Goal: Navigation & Orientation: Find specific page/section

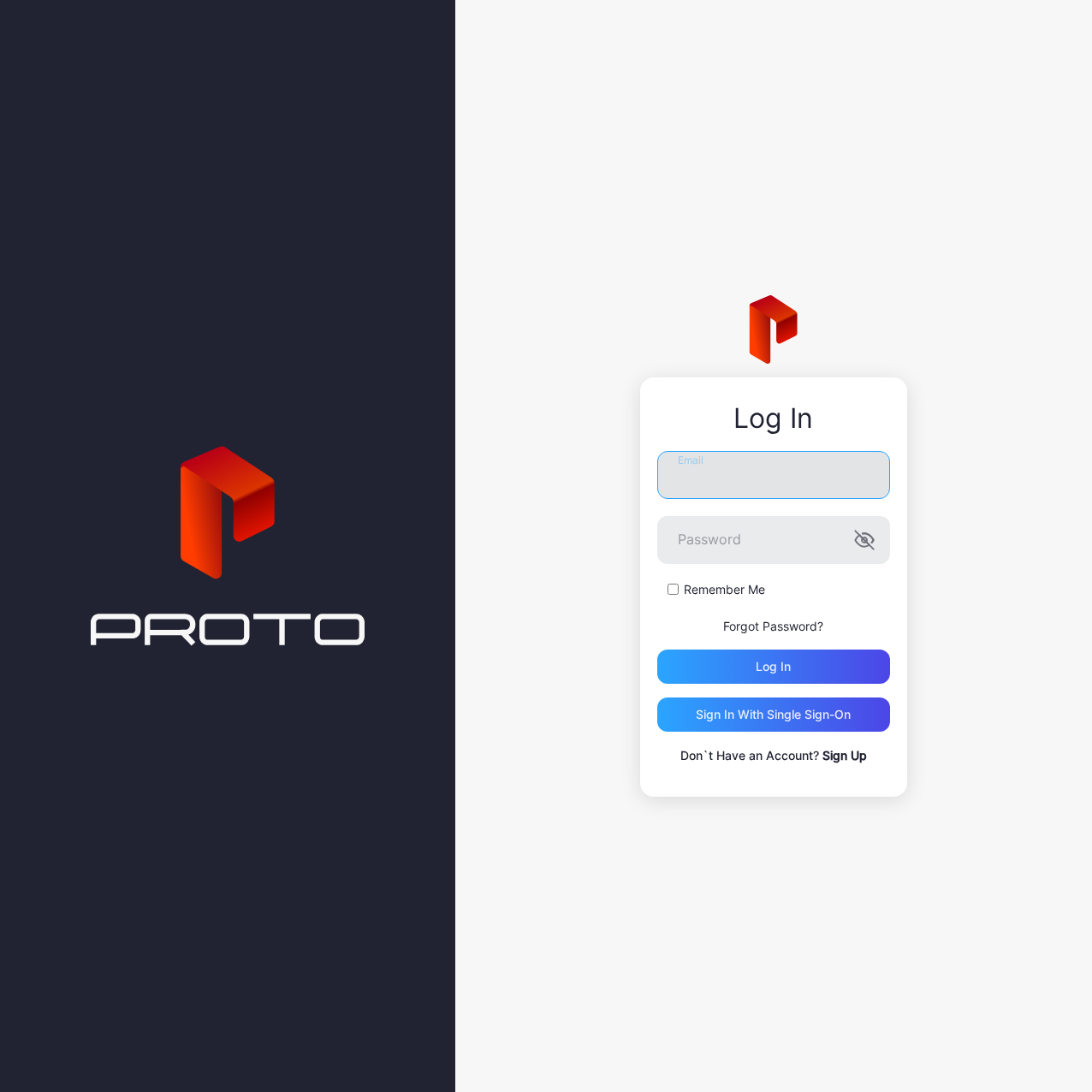
click at [845, 481] on input "Email" at bounding box center [773, 474] width 233 height 48
type input "**********"
click at [862, 548] on icon "button" at bounding box center [864, 540] width 21 height 21
click at [779, 640] on form "**********" at bounding box center [773, 567] width 233 height 233
click at [775, 655] on div "Log in" at bounding box center [773, 666] width 233 height 34
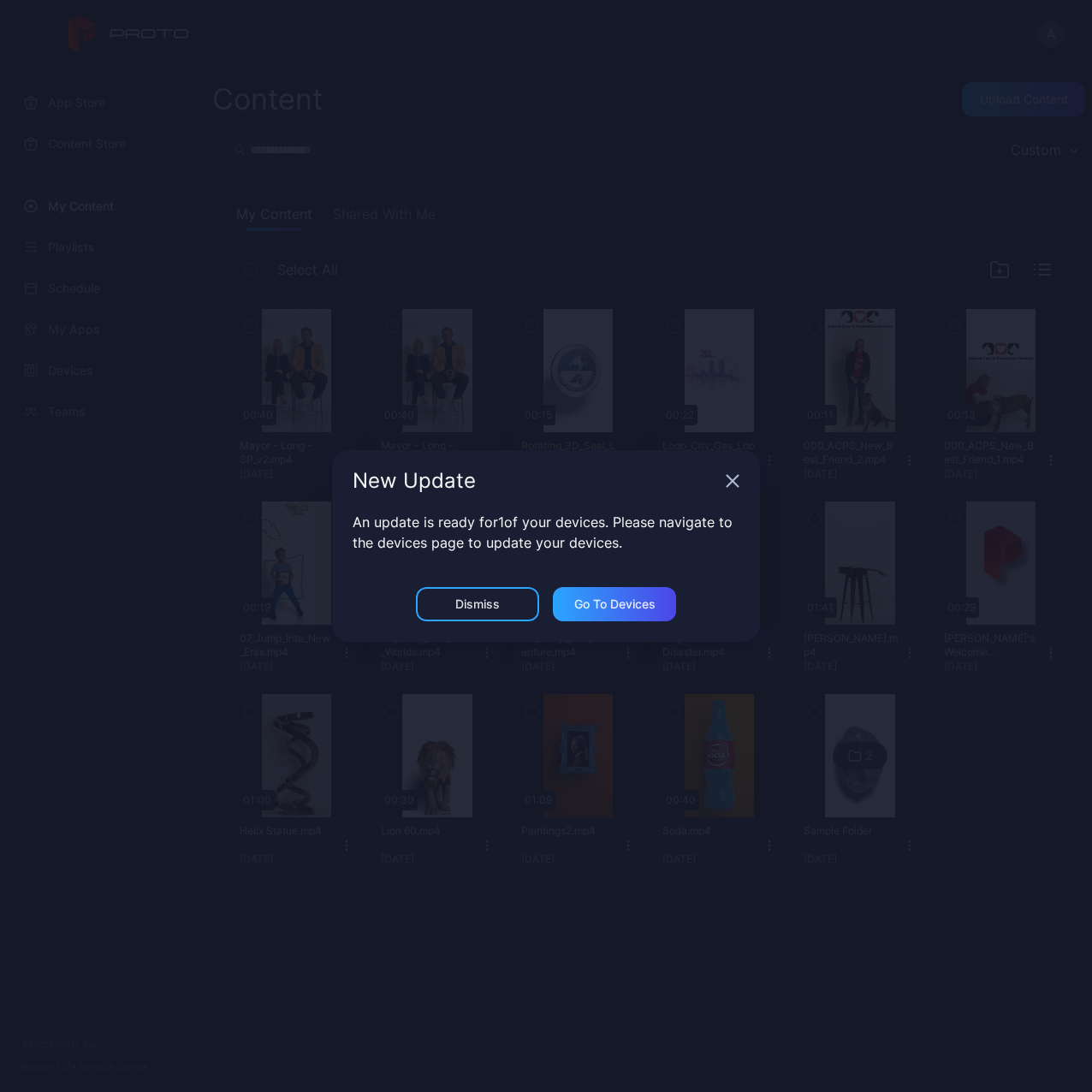
click at [734, 482] on icon "button" at bounding box center [733, 481] width 11 height 11
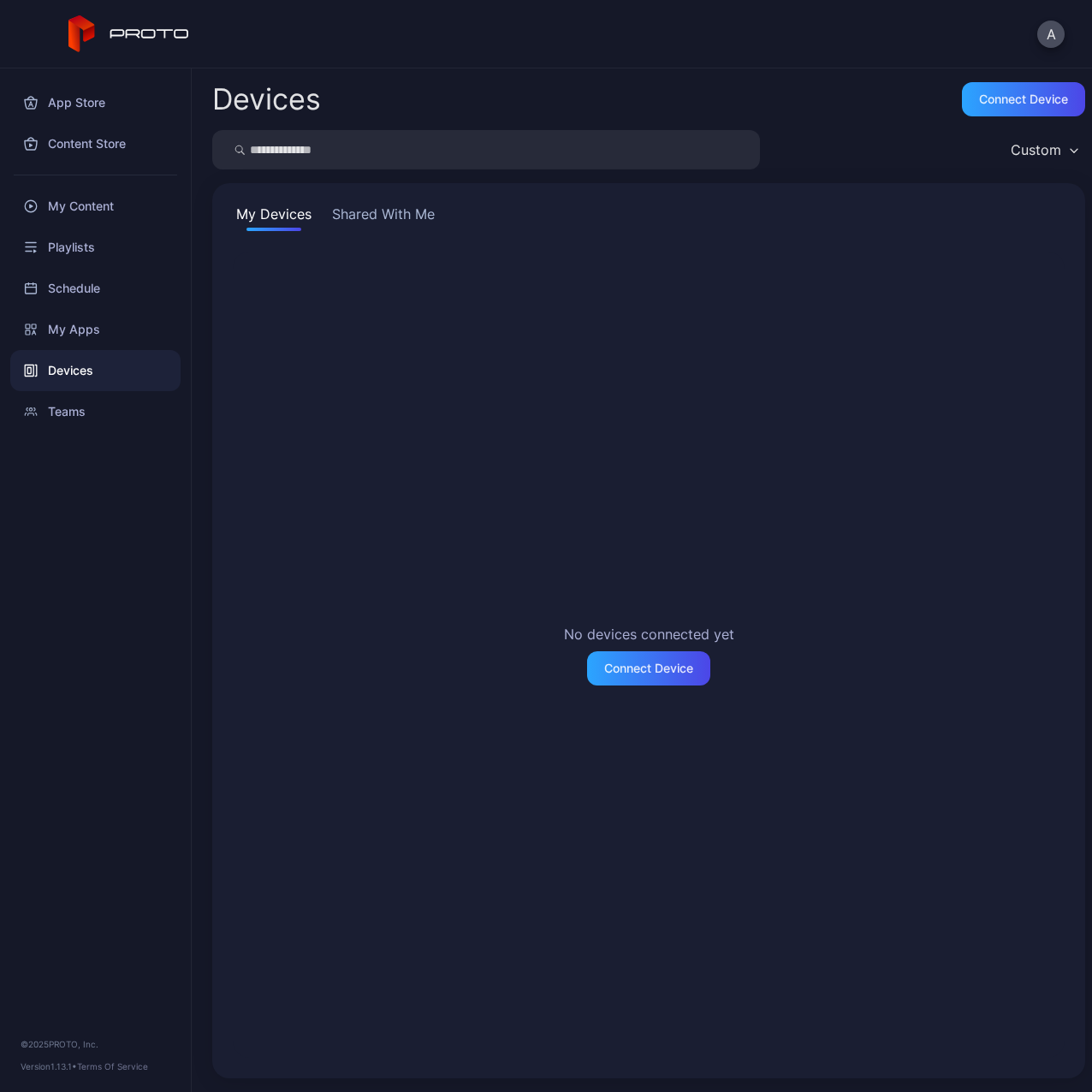
click at [86, 385] on div "Devices" at bounding box center [95, 370] width 170 height 41
click at [389, 210] on button "Shared With Me" at bounding box center [383, 217] width 110 height 28
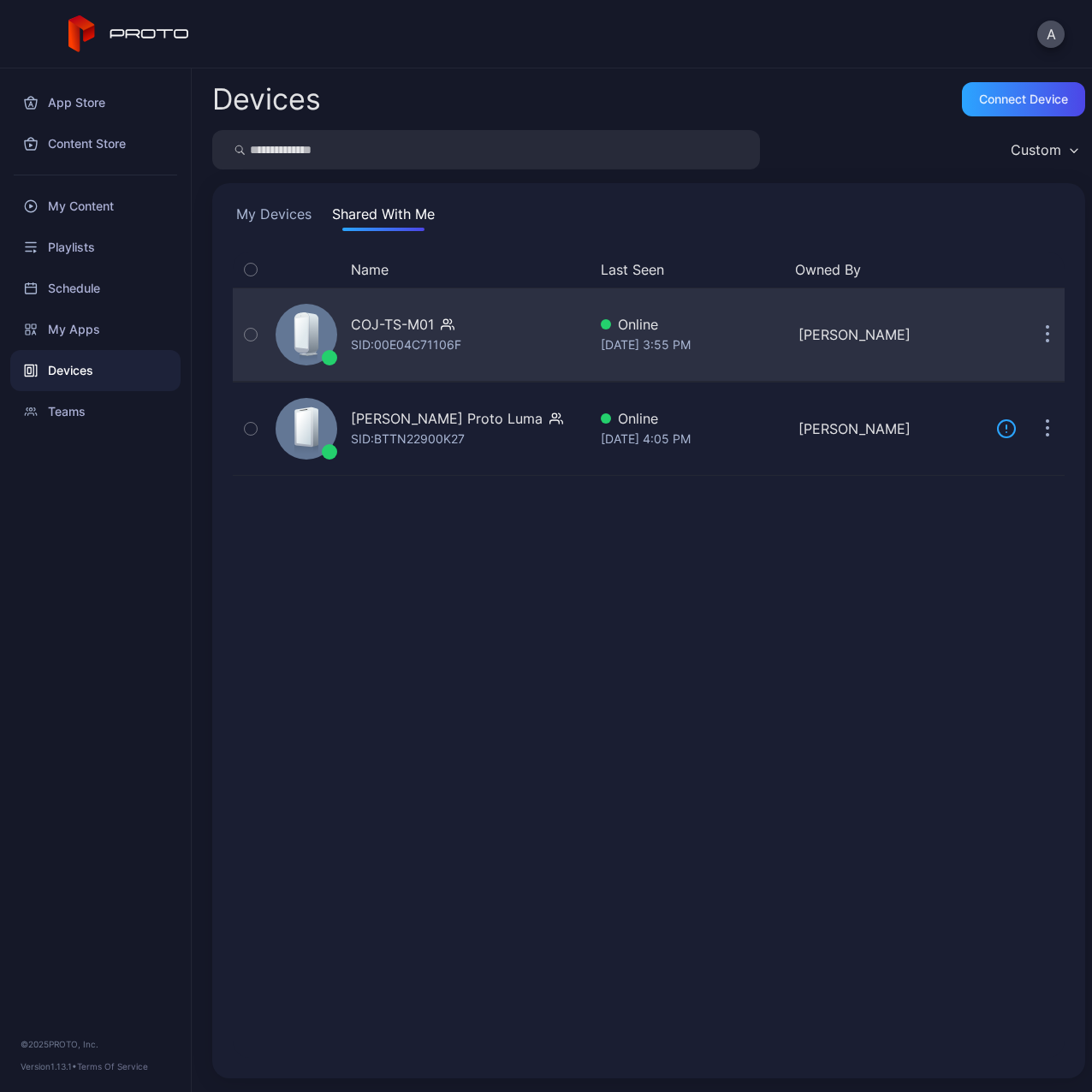
click at [413, 340] on div "SID: 00E04C71106F" at bounding box center [406, 345] width 111 height 21
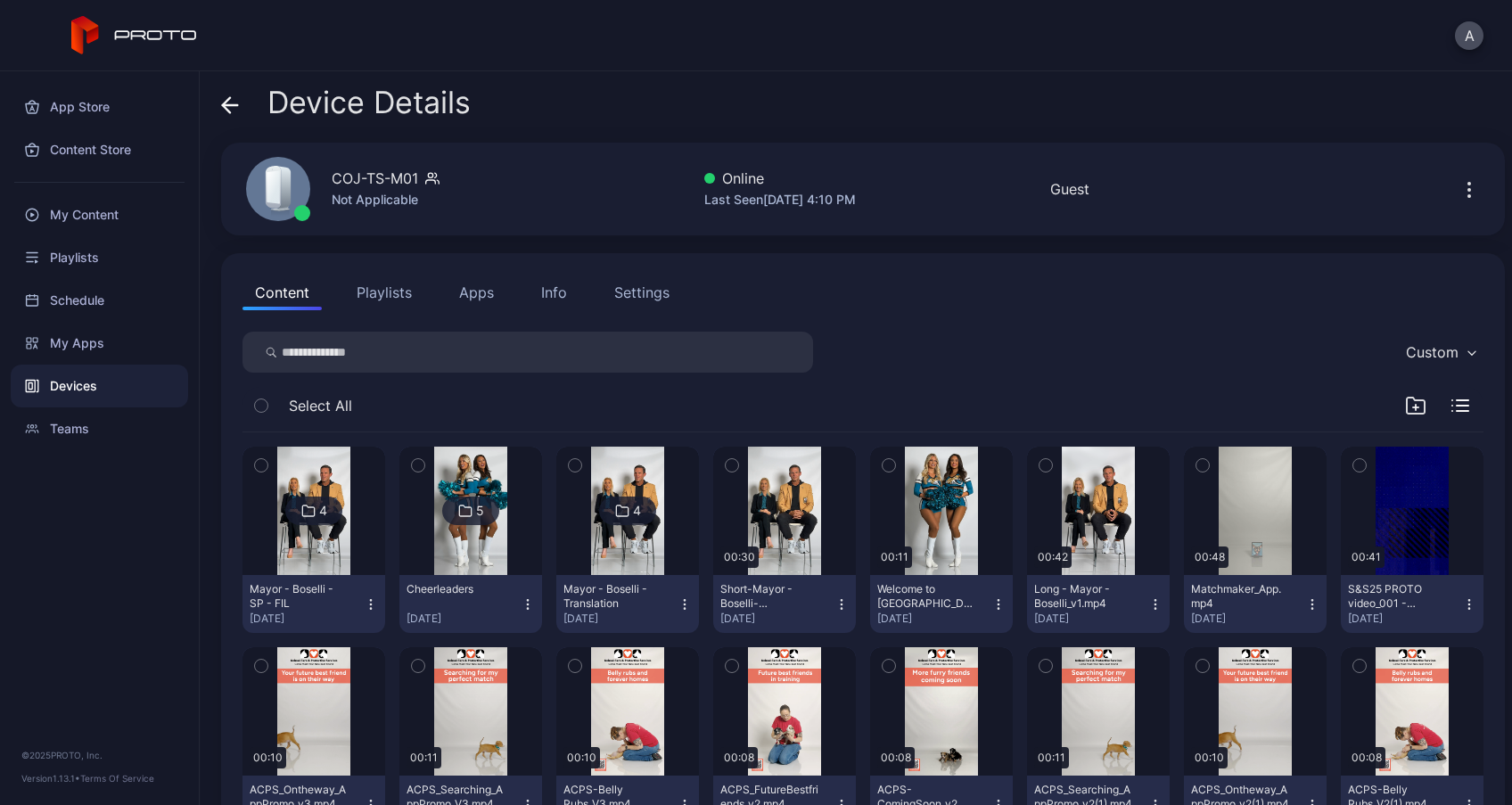
click at [936, 301] on div "Content Playlists Apps Info Settings" at bounding box center [863, 293] width 1241 height 36
click at [88, 256] on div "Playlists" at bounding box center [99, 258] width 177 height 43
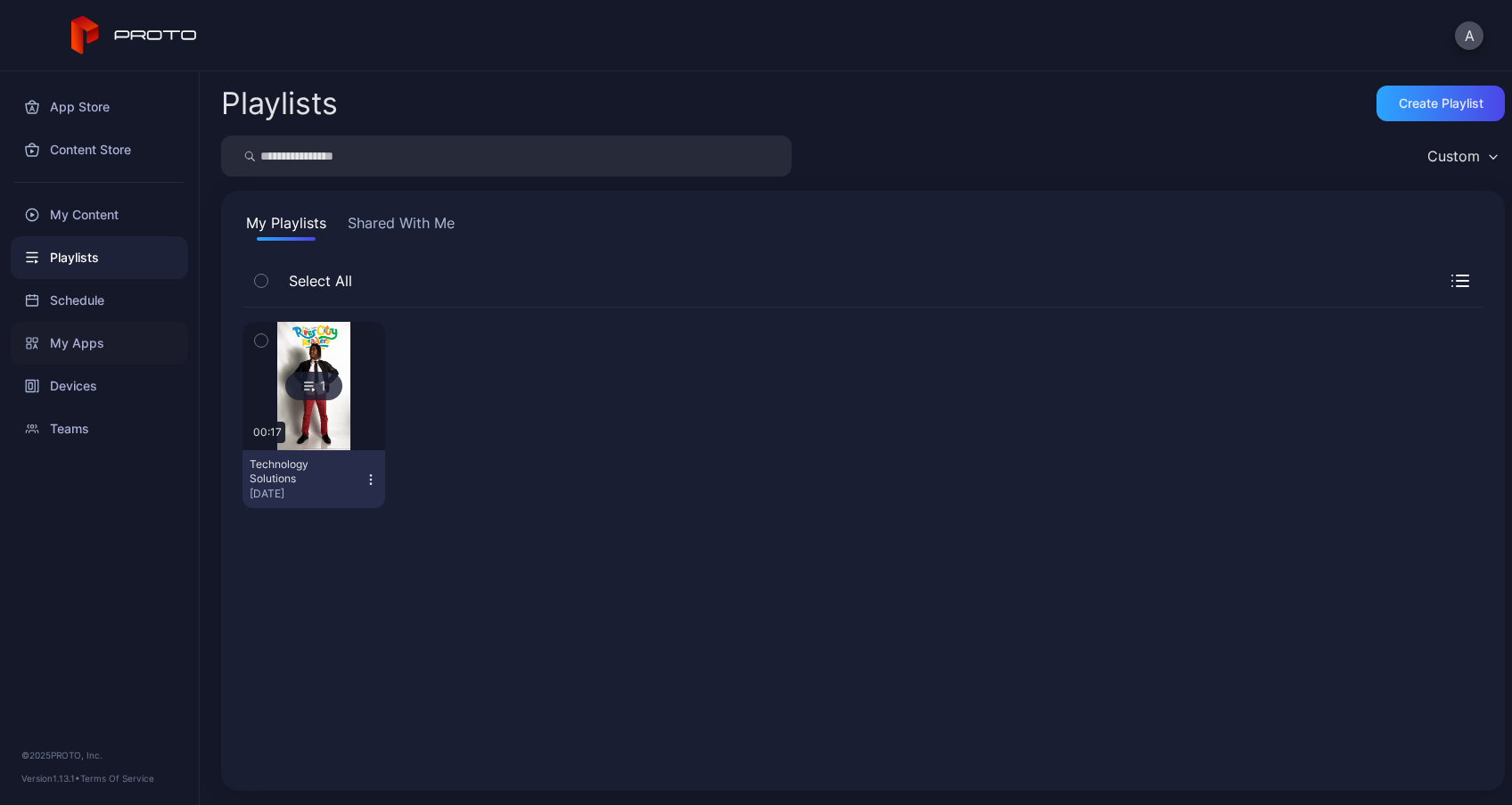
click at [90, 347] on div "My Apps" at bounding box center [99, 343] width 177 height 43
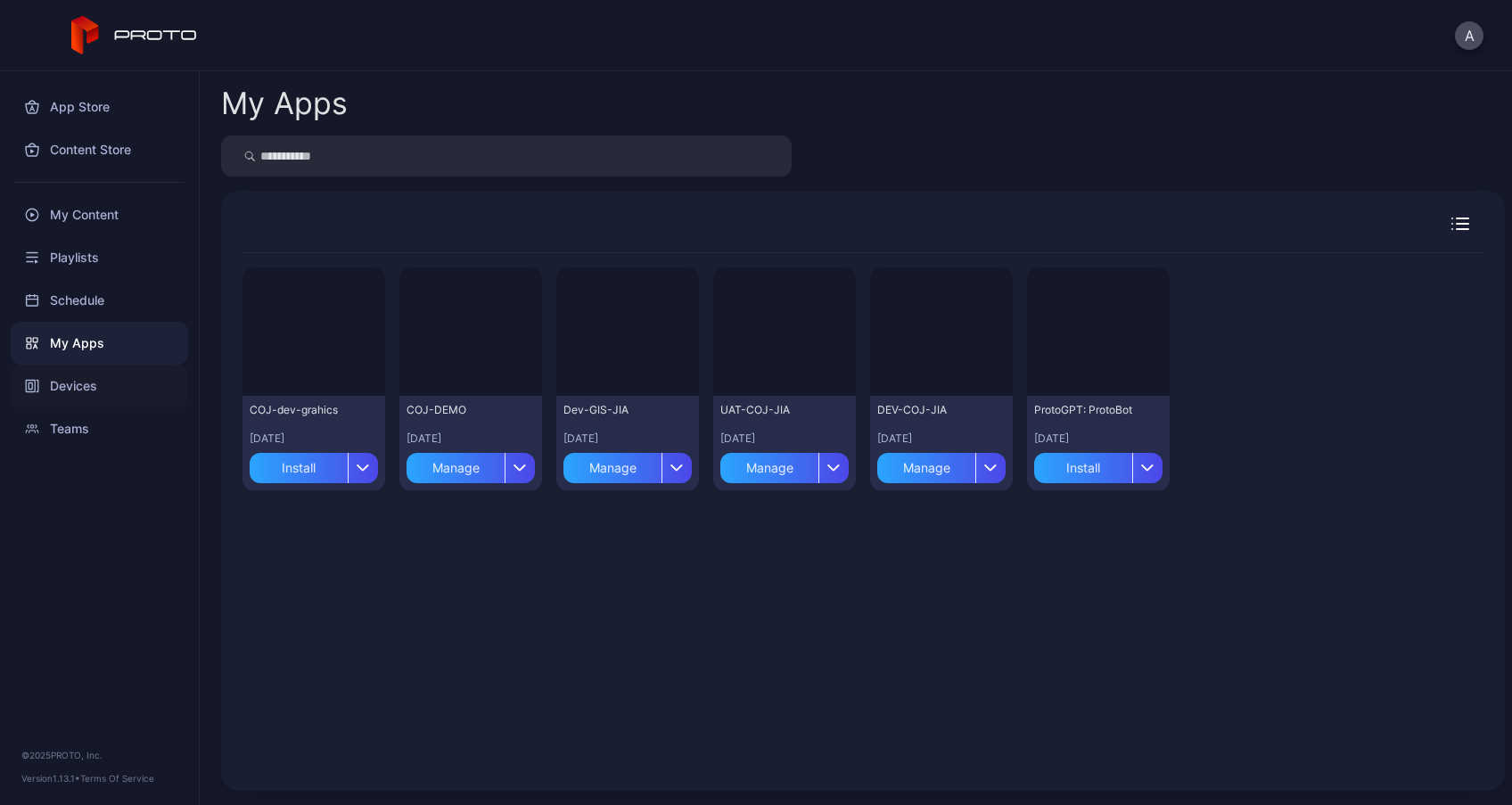
click at [92, 393] on div "Devices" at bounding box center [99, 386] width 177 height 43
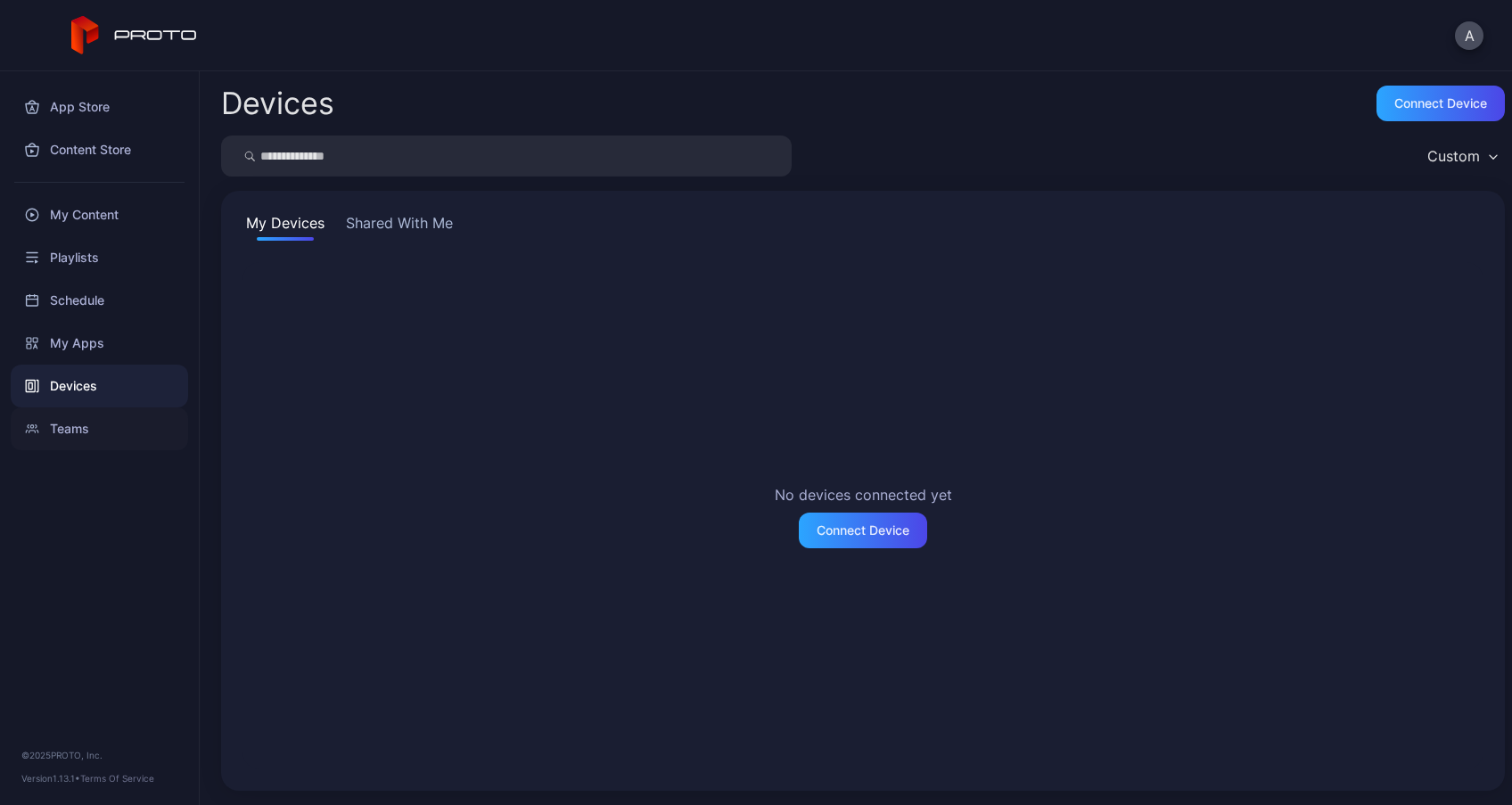
click at [94, 429] on div "Teams" at bounding box center [99, 429] width 177 height 43
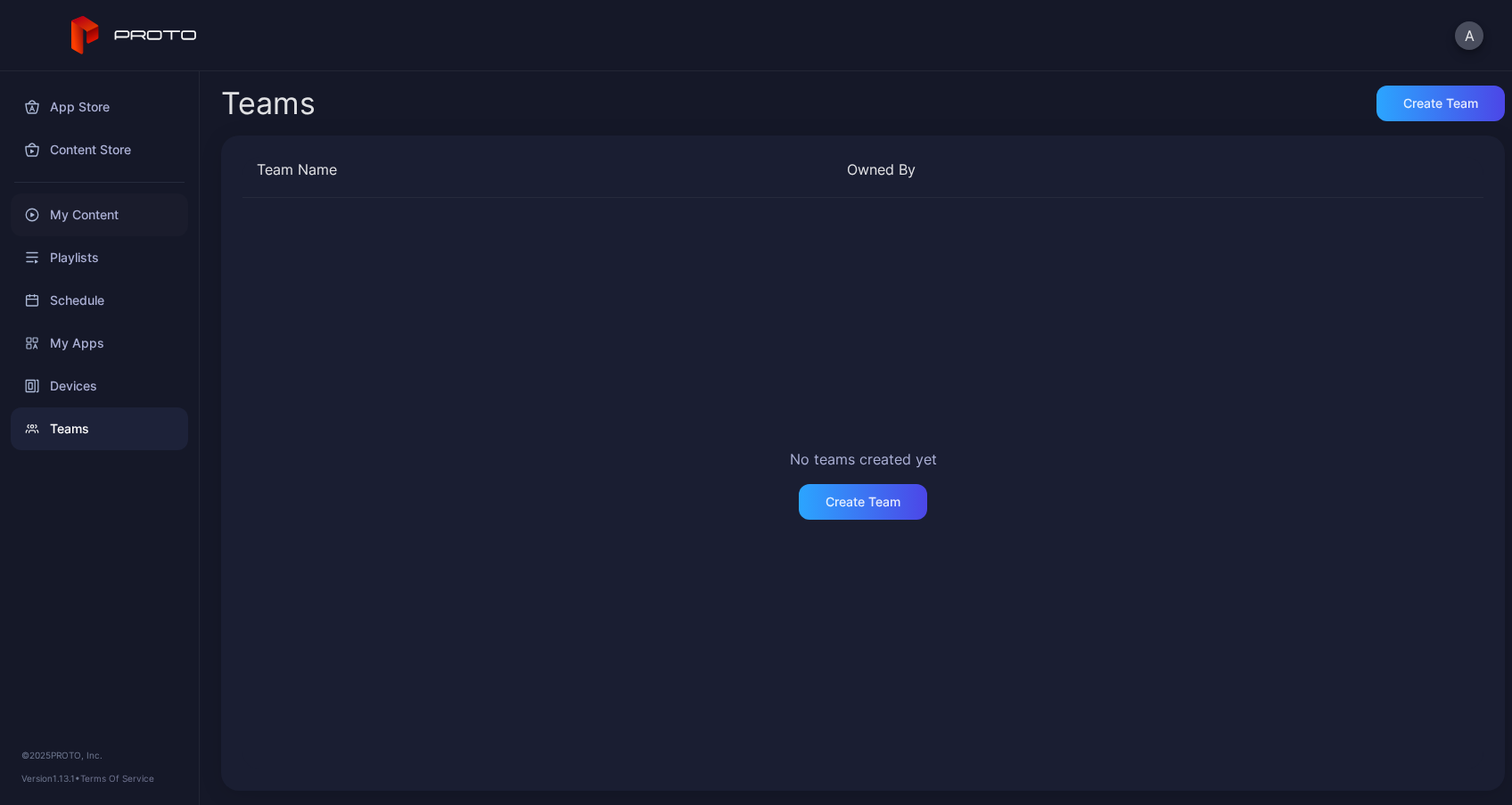
click at [112, 202] on div "My Content" at bounding box center [99, 214] width 177 height 43
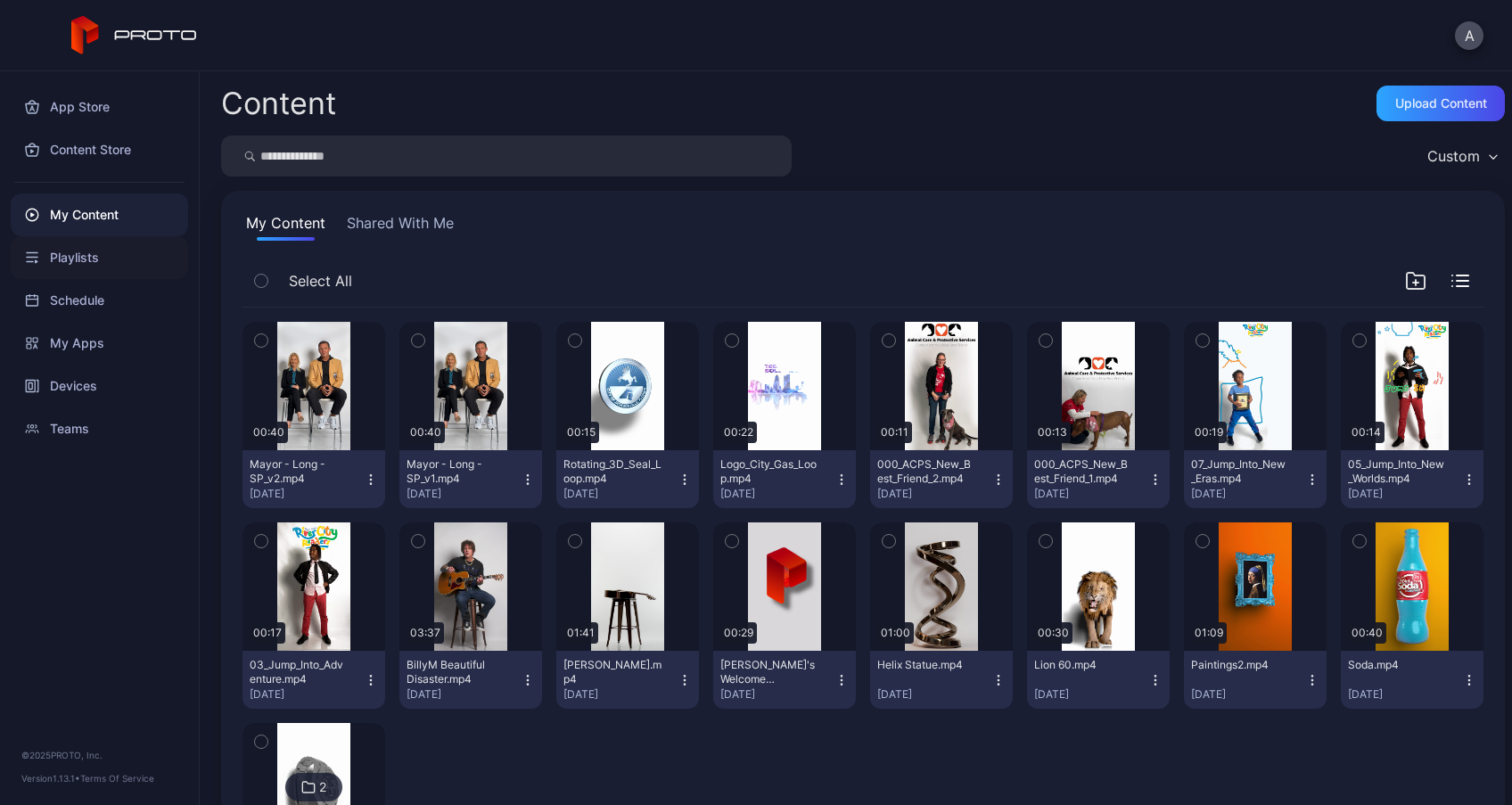
click at [104, 264] on div "Playlists" at bounding box center [99, 258] width 177 height 43
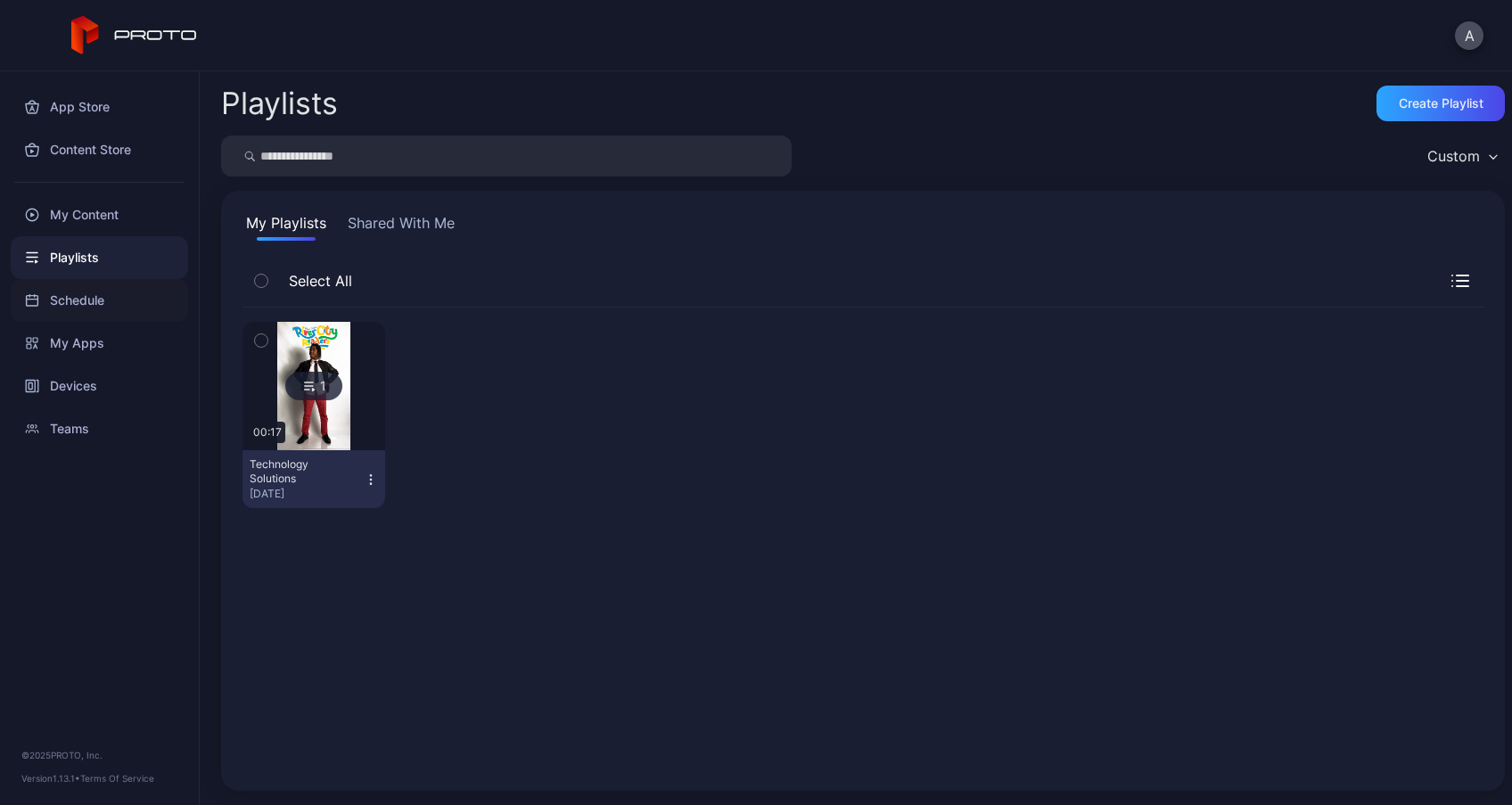
click at [103, 294] on div "Schedule" at bounding box center [99, 301] width 177 height 43
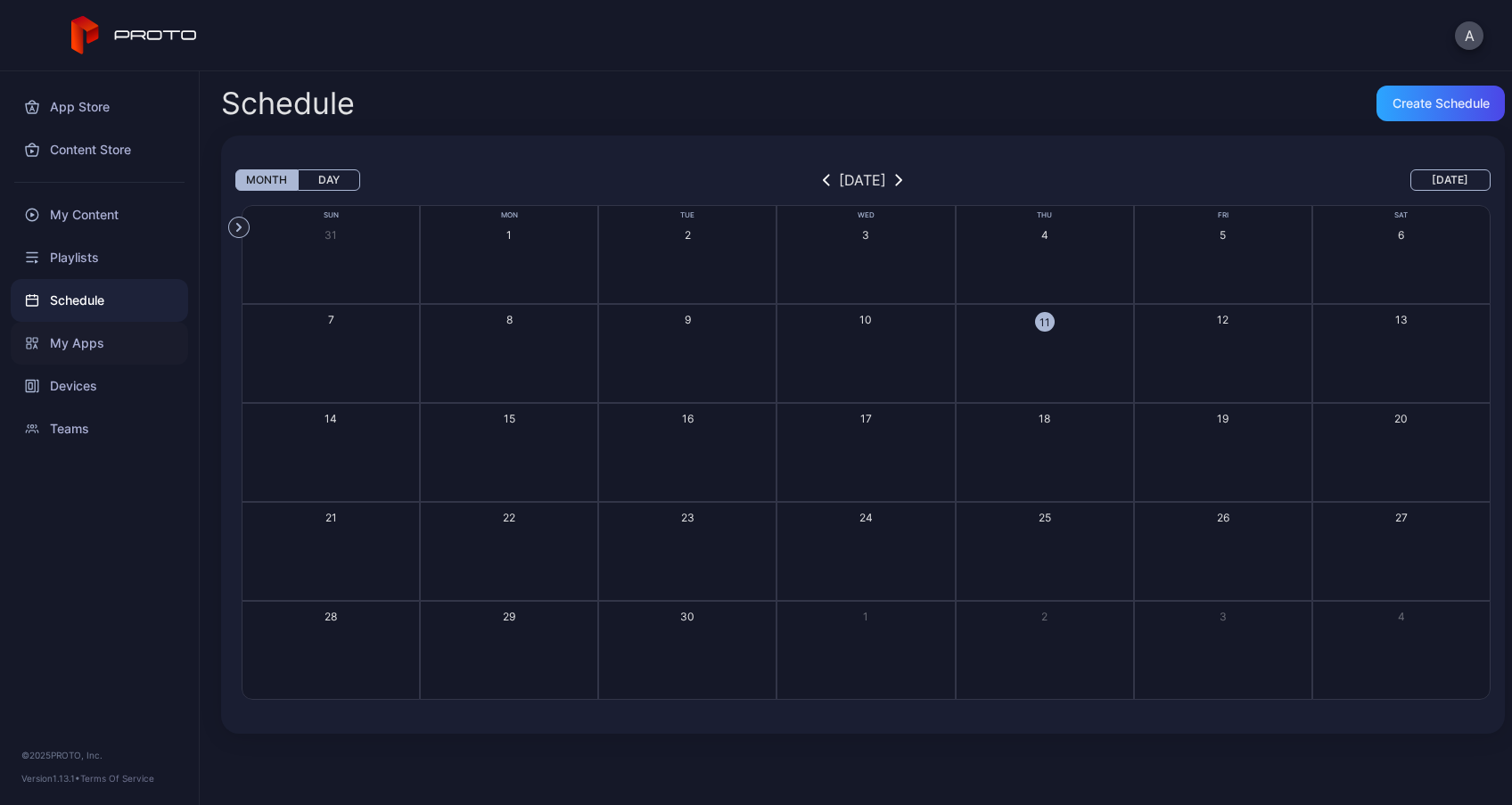
click at [99, 347] on div "My Apps" at bounding box center [99, 343] width 177 height 43
